Goal: Navigation & Orientation: Find specific page/section

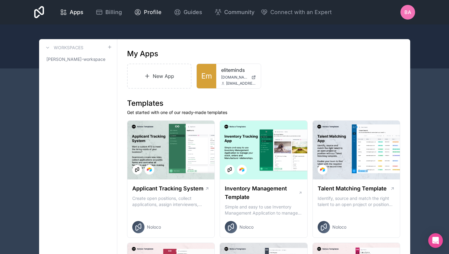
click at [140, 14] on icon at bounding box center [137, 12] width 7 height 7
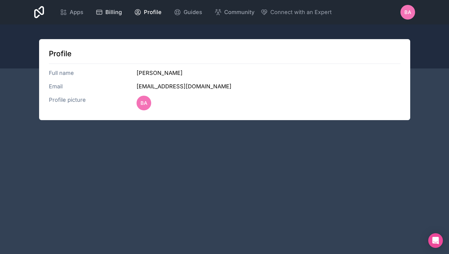
click at [106, 9] on span "Billing" at bounding box center [113, 12] width 16 height 9
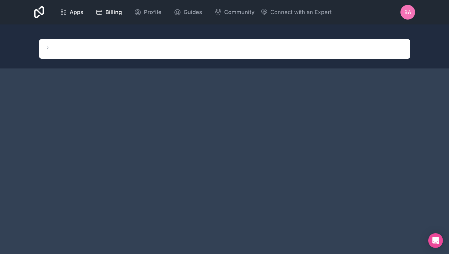
click at [76, 14] on span "Apps" at bounding box center [77, 12] width 14 height 9
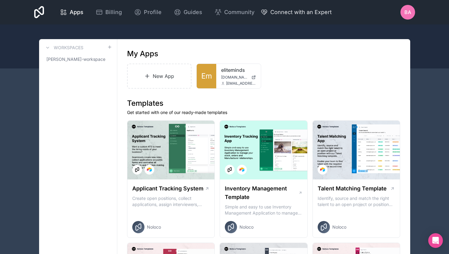
click at [285, 11] on span "Connect with an Expert" at bounding box center [300, 12] width 61 height 9
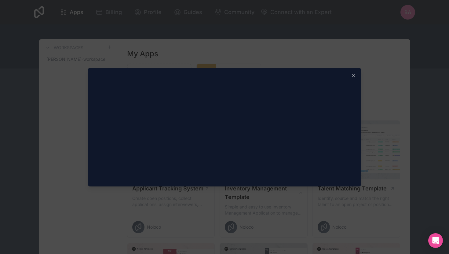
click at [268, 17] on div at bounding box center [224, 127] width 449 height 254
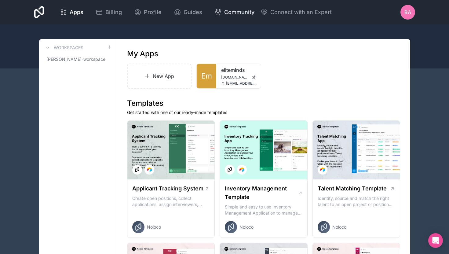
click at [245, 13] on span "Community" at bounding box center [239, 12] width 30 height 9
click at [45, 11] on div "Apps Billing Profile Guides Community Connect with an Expert BA Billing Profile…" at bounding box center [224, 12] width 390 height 24
click at [44, 10] on div "Apps Billing Profile Guides Community Connect with an Expert BA Billing Profile…" at bounding box center [224, 12] width 390 height 24
click at [37, 10] on icon at bounding box center [39, 12] width 10 height 12
click at [231, 73] on link "eliteminds" at bounding box center [238, 69] width 35 height 7
